Goal: Find specific page/section: Find specific page/section

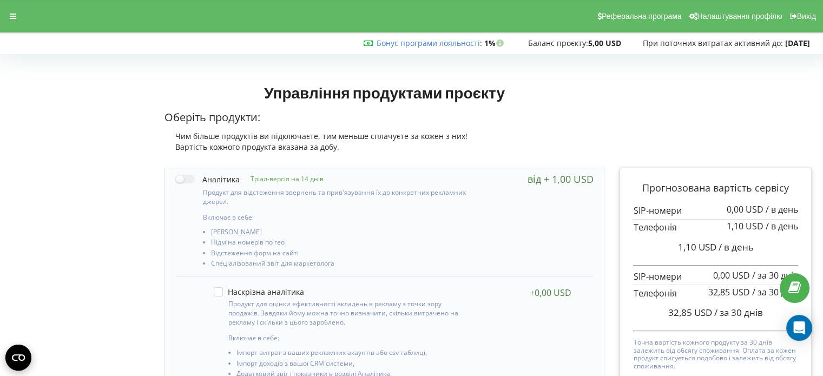
click at [6, 19] on div at bounding box center [12, 16] width 19 height 15
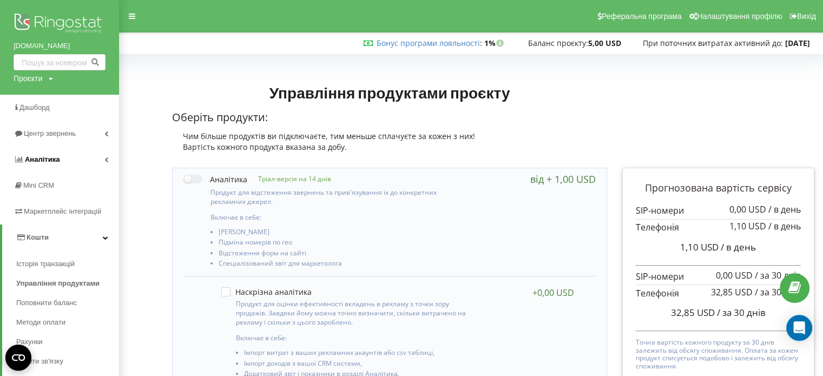
click at [32, 155] on span "Аналiтика" at bounding box center [42, 159] width 35 height 8
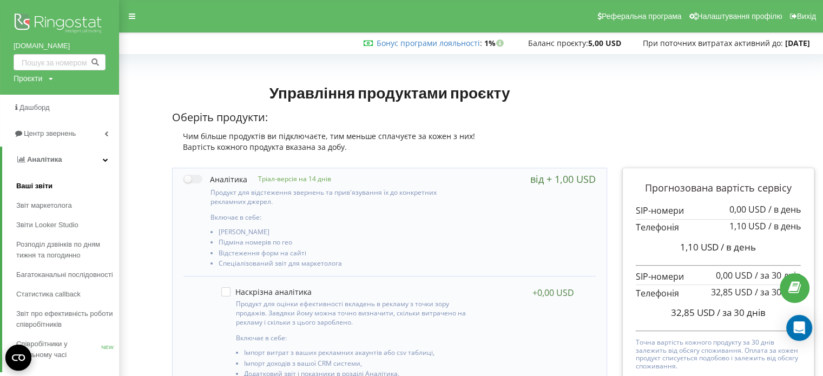
click at [34, 185] on span "Ваші звіти" at bounding box center [34, 186] width 36 height 11
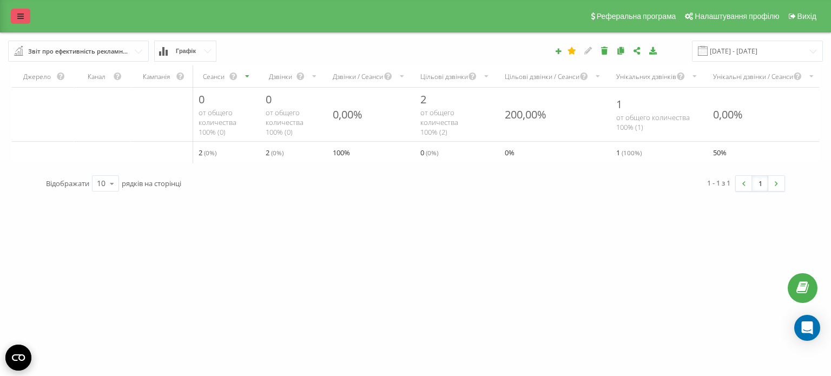
click at [22, 17] on icon at bounding box center [20, 16] width 6 height 8
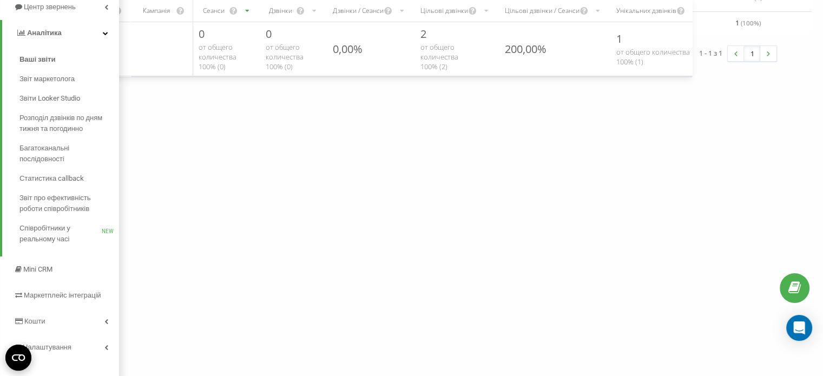
scroll to position [141, 0]
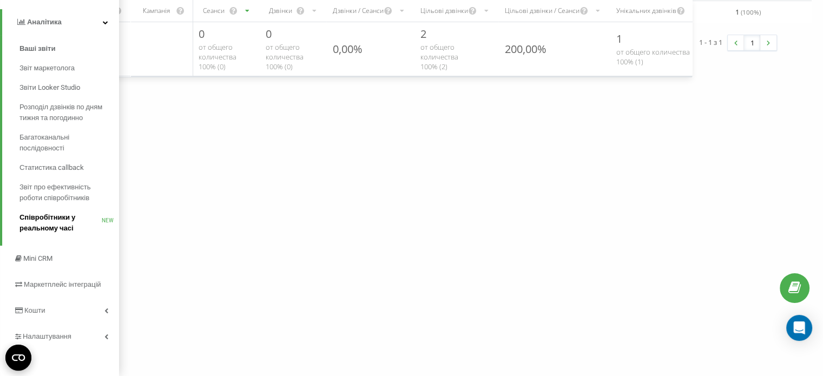
click at [48, 223] on span "Співробітники у реальному часі" at bounding box center [60, 223] width 82 height 22
click at [39, 260] on span "Mini CRM" at bounding box center [38, 258] width 30 height 8
